Goal: Information Seeking & Learning: Learn about a topic

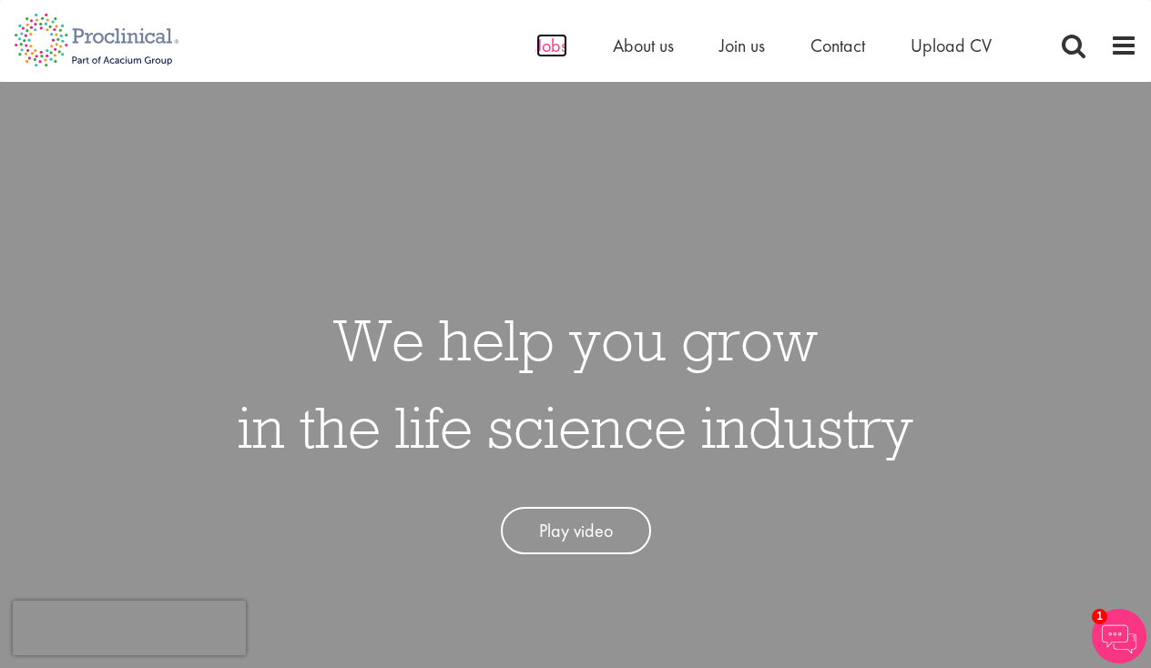
click at [550, 51] on span "Jobs" at bounding box center [551, 46] width 31 height 24
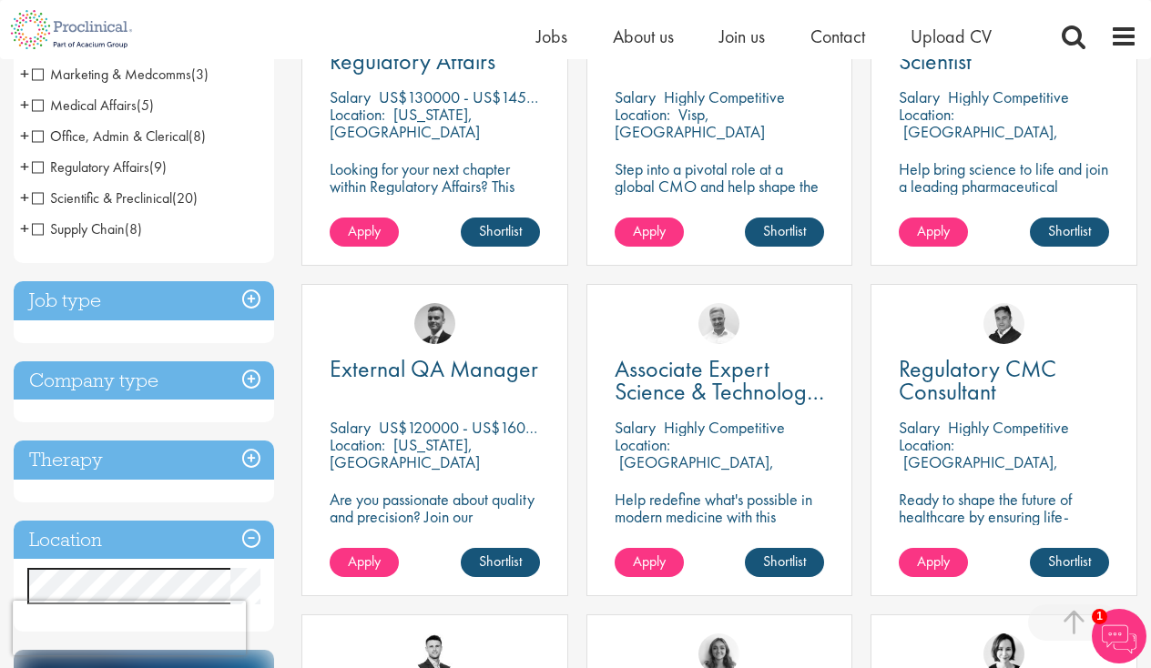
scroll to position [549, 0]
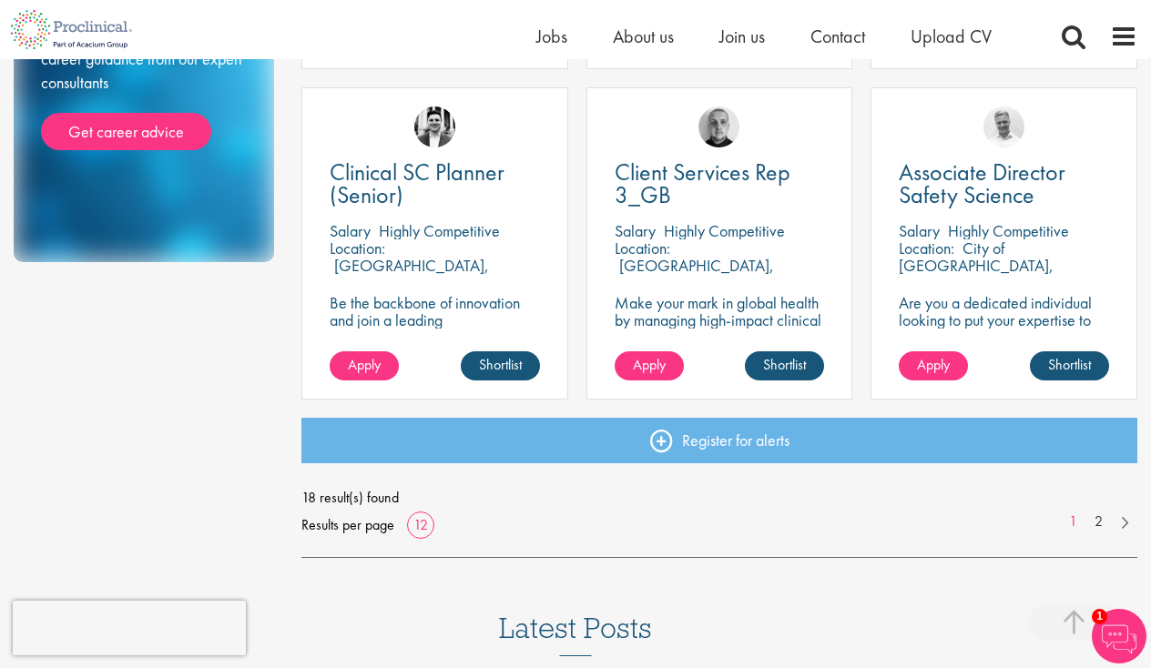
scroll to position [1337, 0]
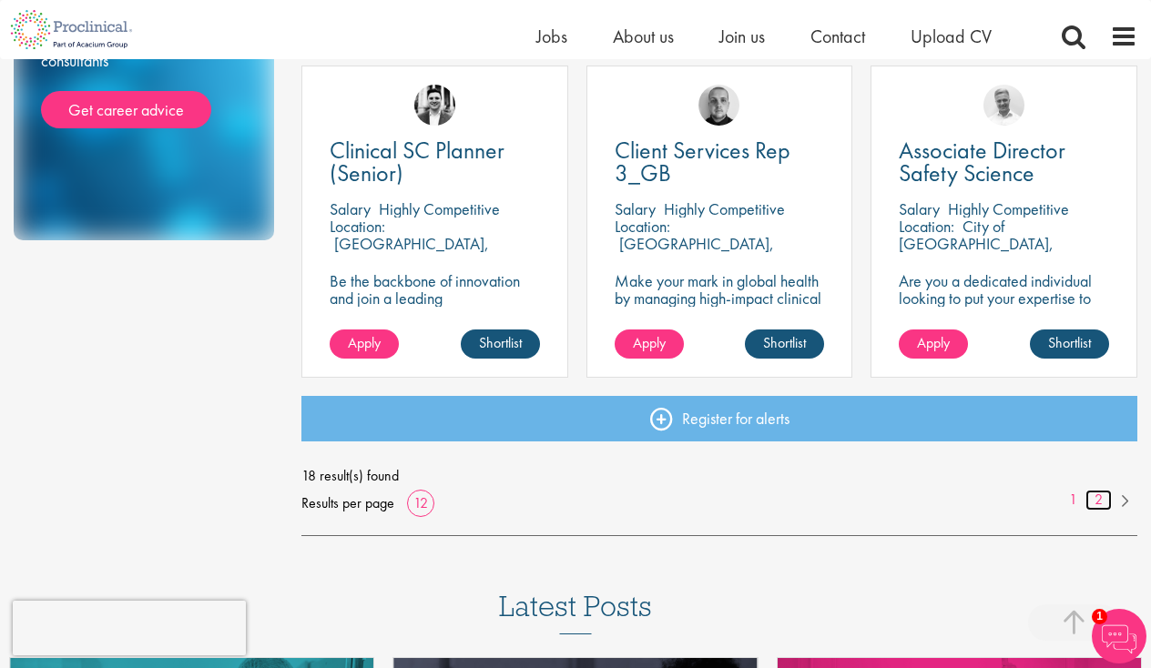
click at [1099, 495] on link "2" at bounding box center [1098, 500] width 26 height 21
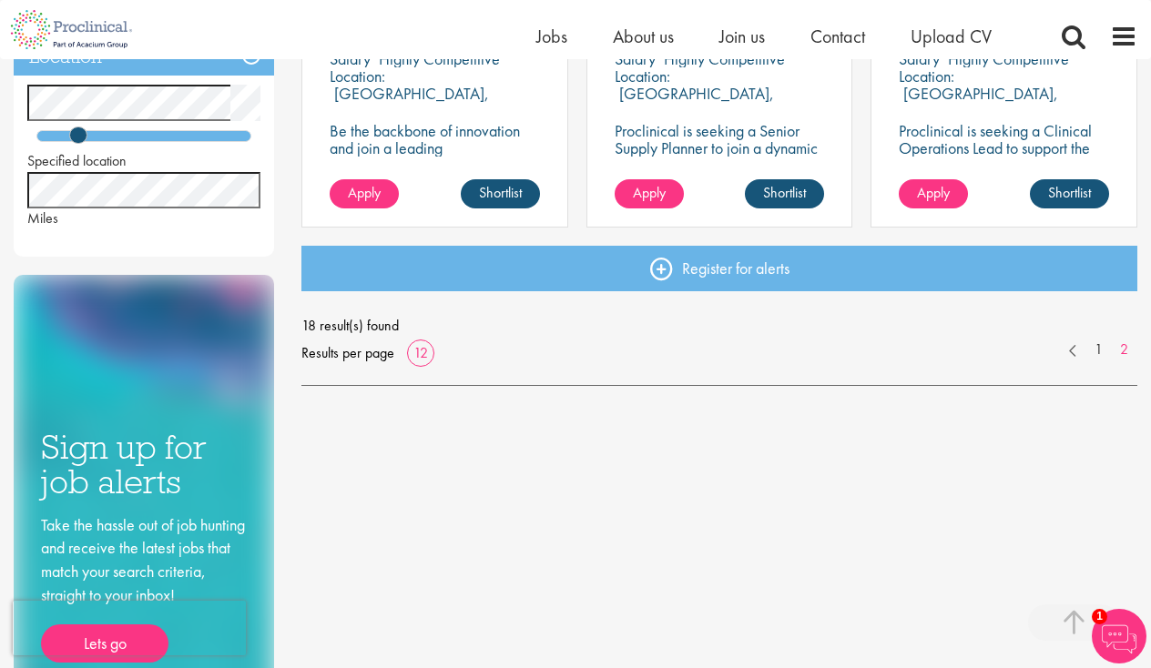
scroll to position [976, 0]
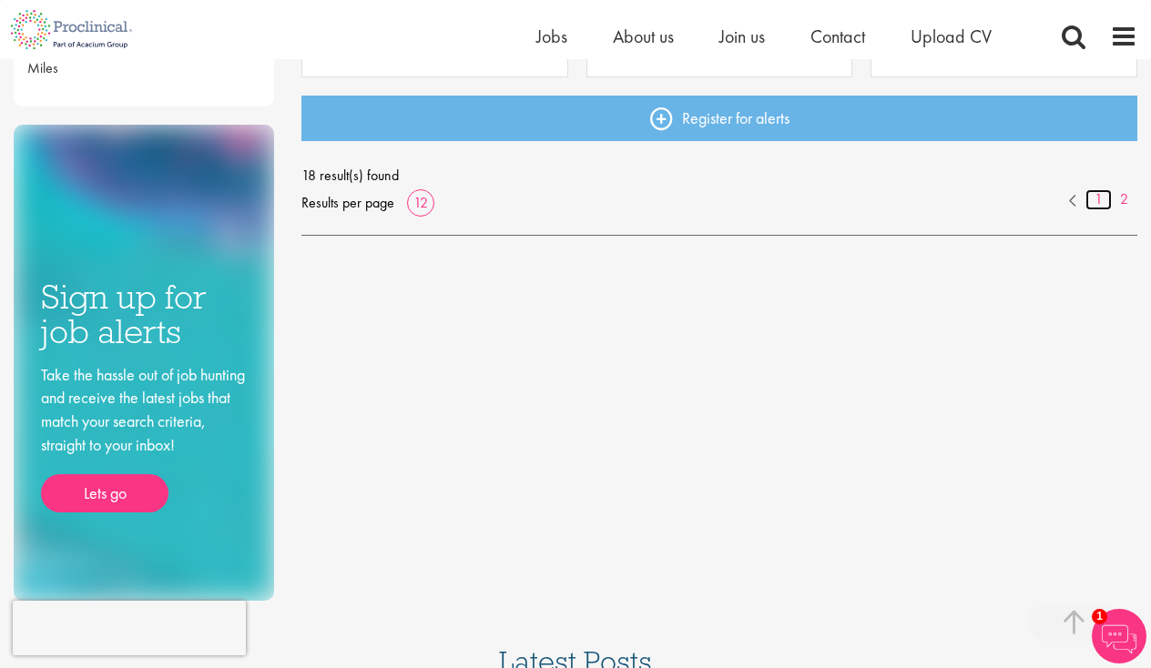
click at [1107, 192] on link "1" at bounding box center [1098, 199] width 26 height 21
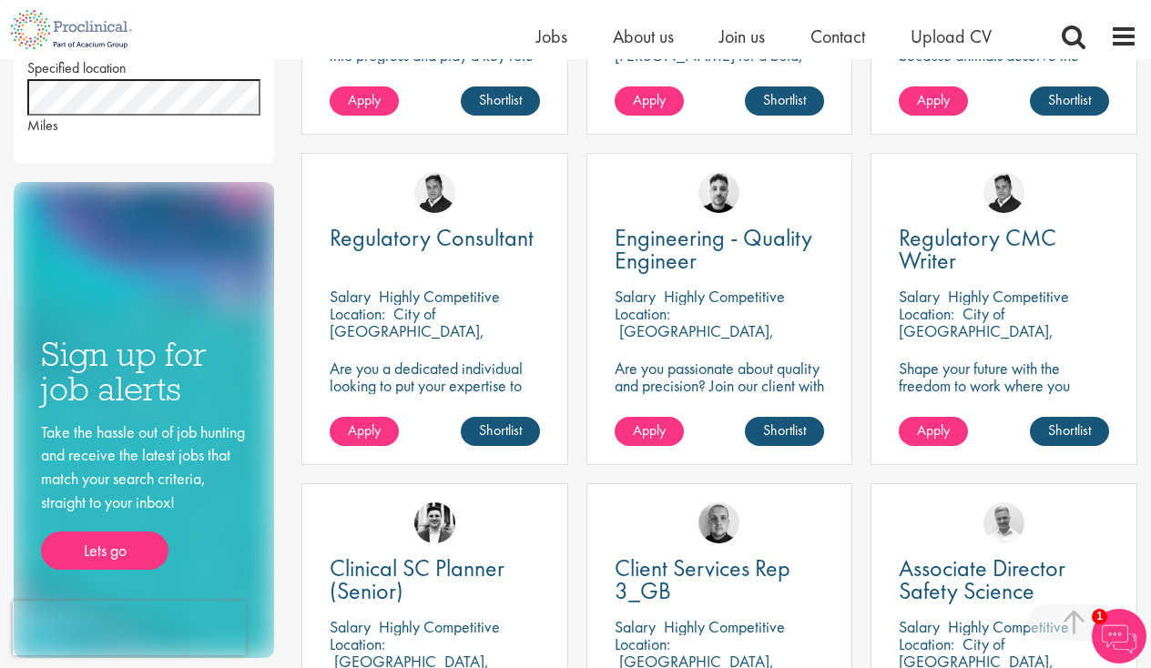
scroll to position [916, 0]
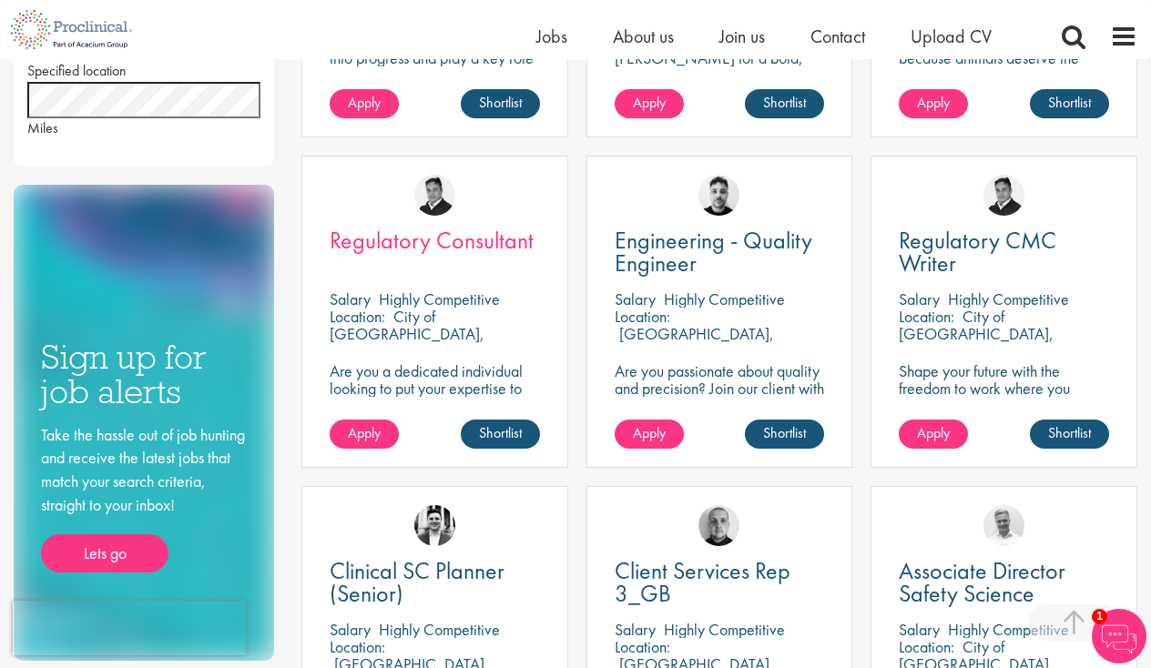
click at [436, 245] on span "Regulatory Consultant" at bounding box center [432, 240] width 204 height 31
